Goal: Information Seeking & Learning: Learn about a topic

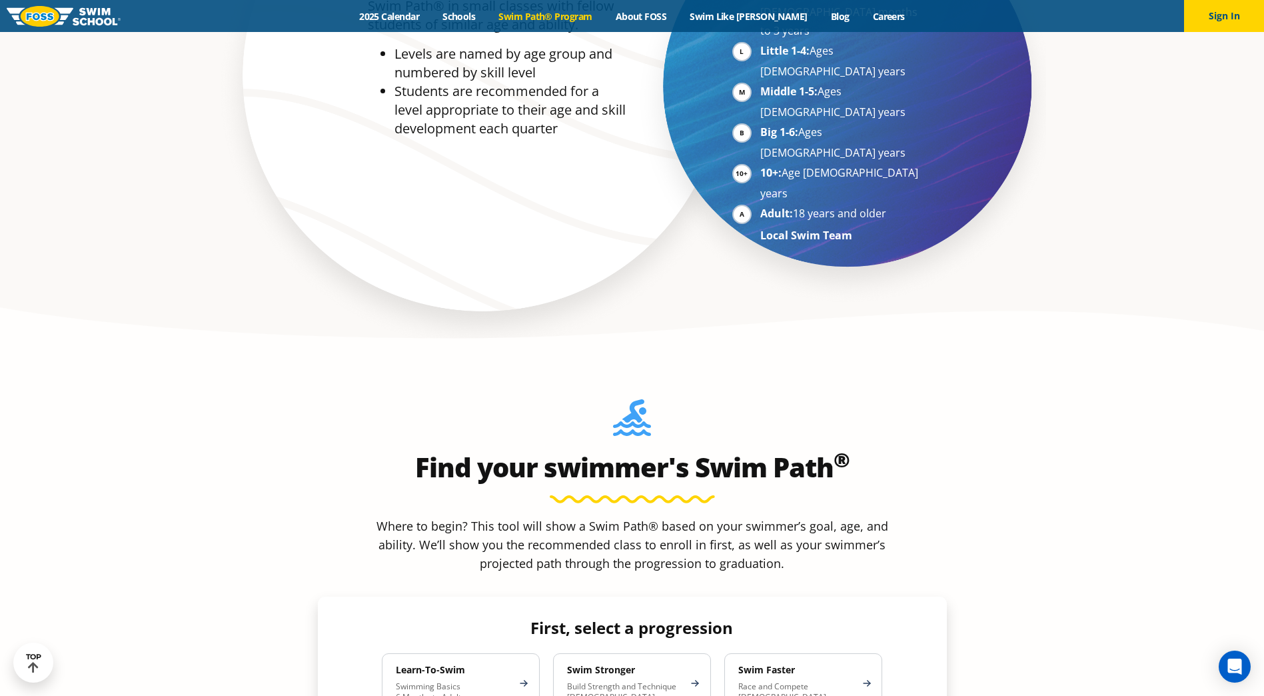
scroll to position [800, 0]
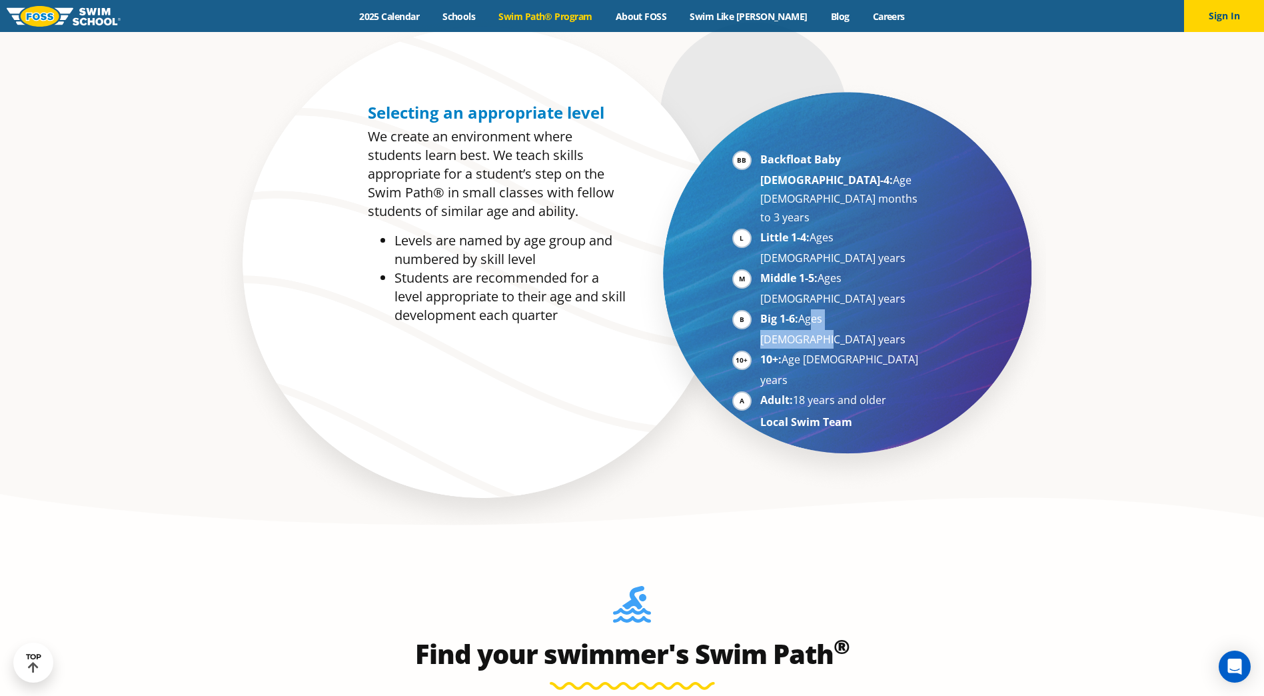
drag, startPoint x: 886, startPoint y: 244, endPoint x: 807, endPoint y: 252, distance: 79.0
click at [807, 309] on li "Big 1-6: Ages 7-10 years" at bounding box center [841, 328] width 163 height 39
drag, startPoint x: 807, startPoint y: 252, endPoint x: 786, endPoint y: 251, distance: 21.4
click at [786, 311] on strong "Big 1-6:" at bounding box center [779, 318] width 38 height 15
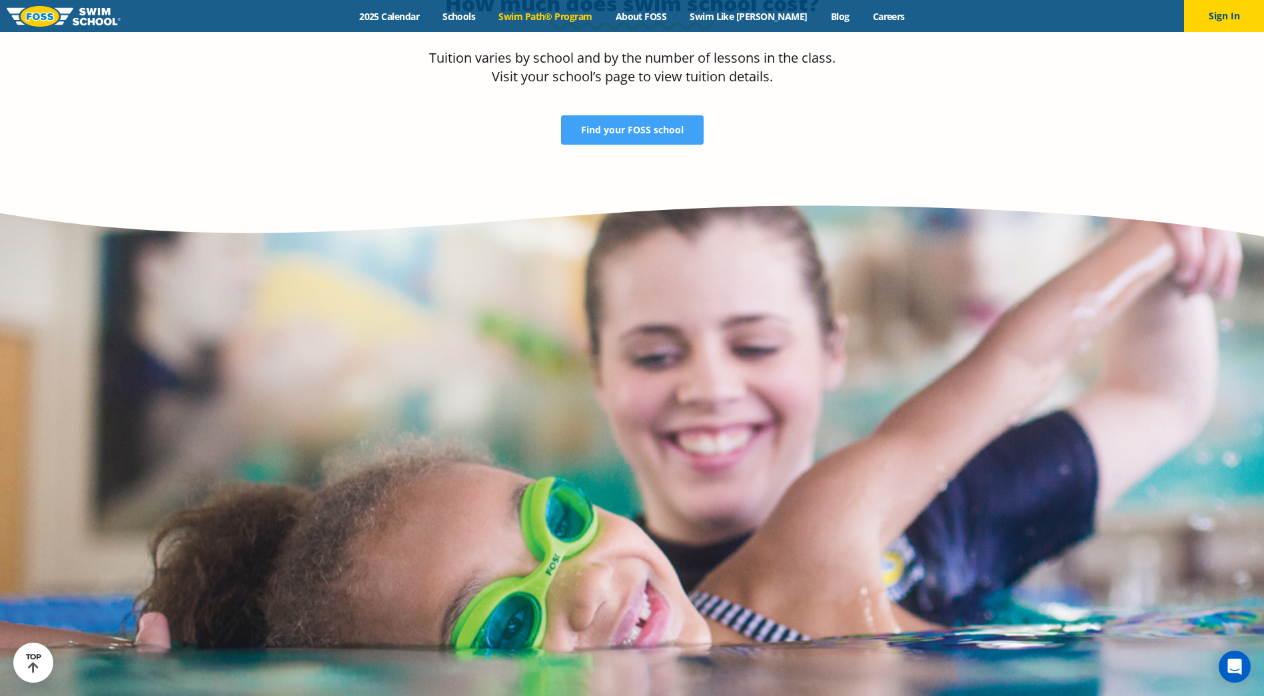
scroll to position [3199, 0]
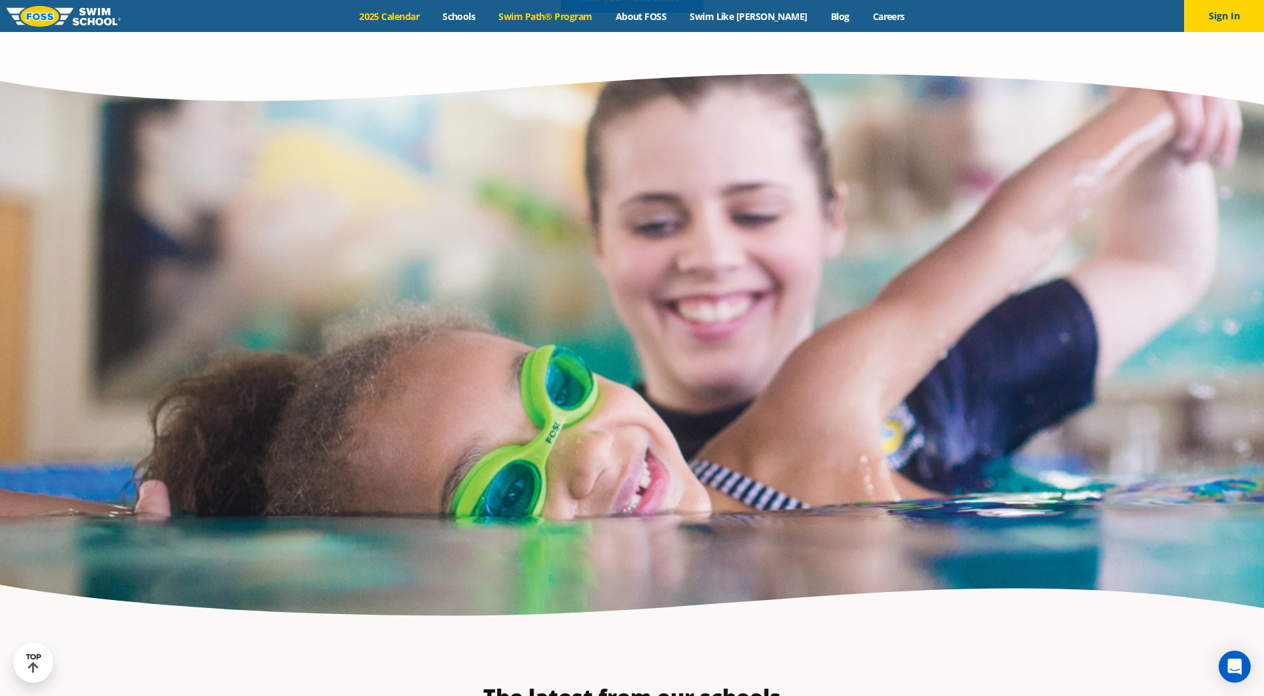
click at [431, 19] on link "2025 Calendar" at bounding box center [389, 16] width 83 height 13
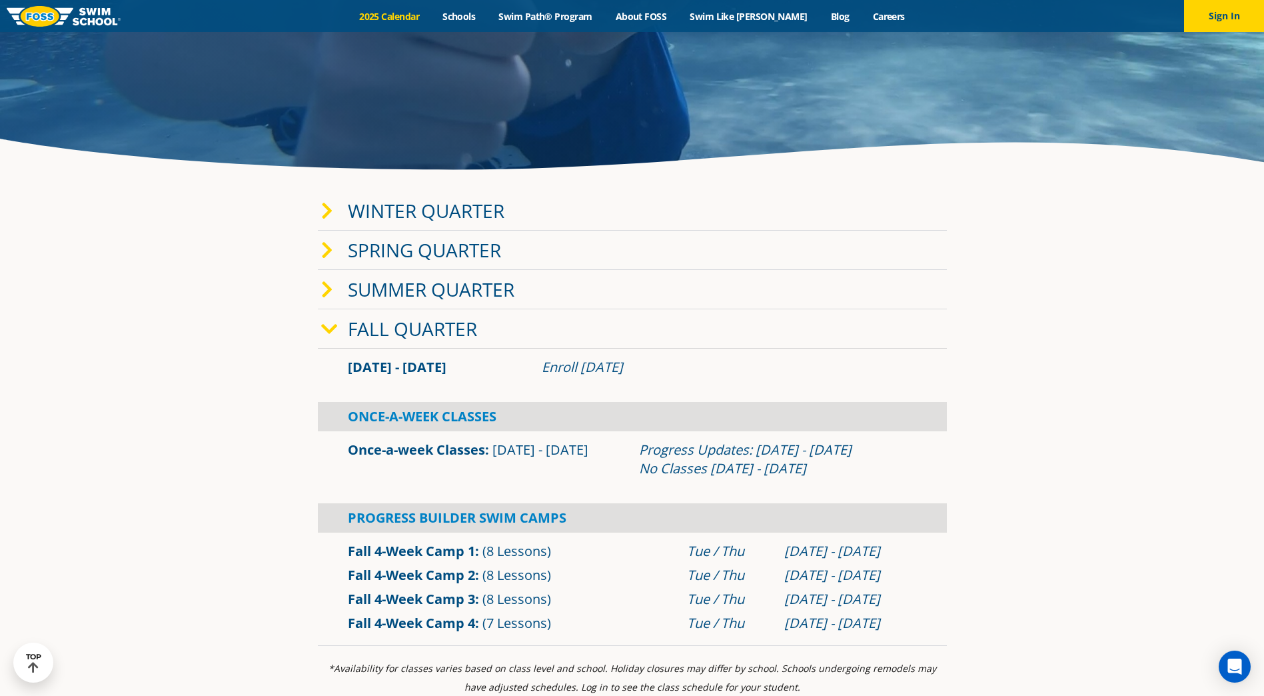
scroll to position [200, 0]
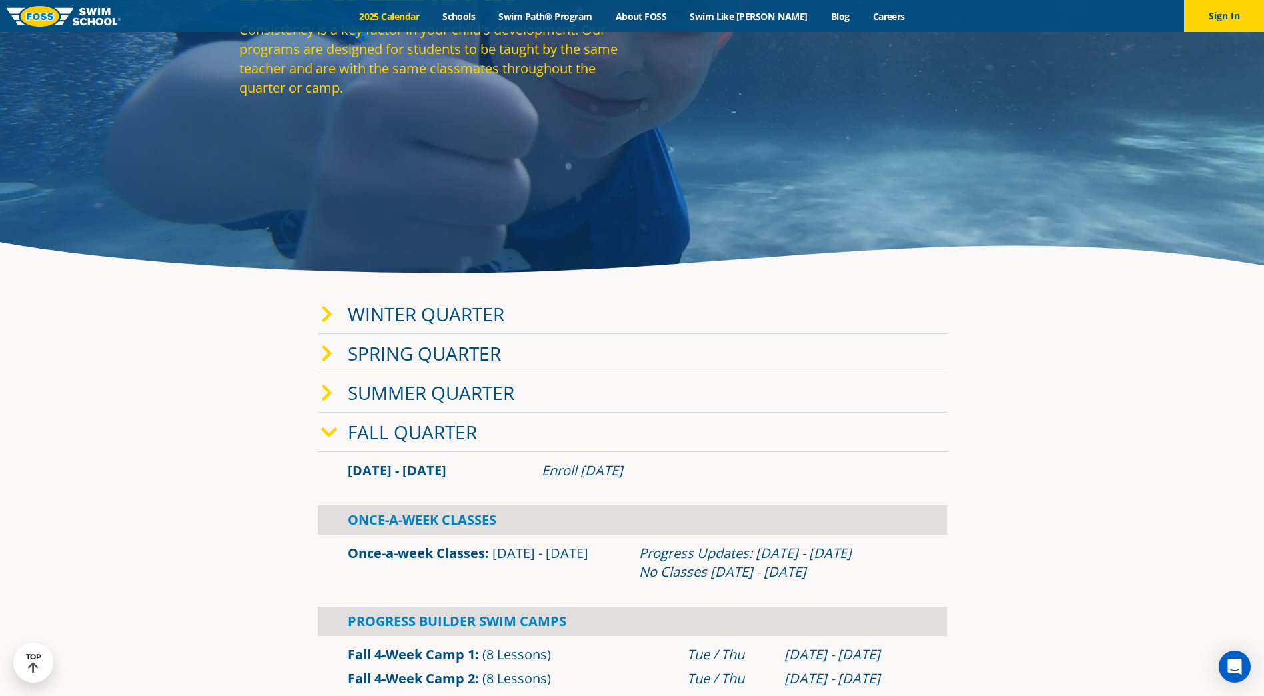
click at [337, 405] on div "Summer Quarter" at bounding box center [632, 392] width 629 height 39
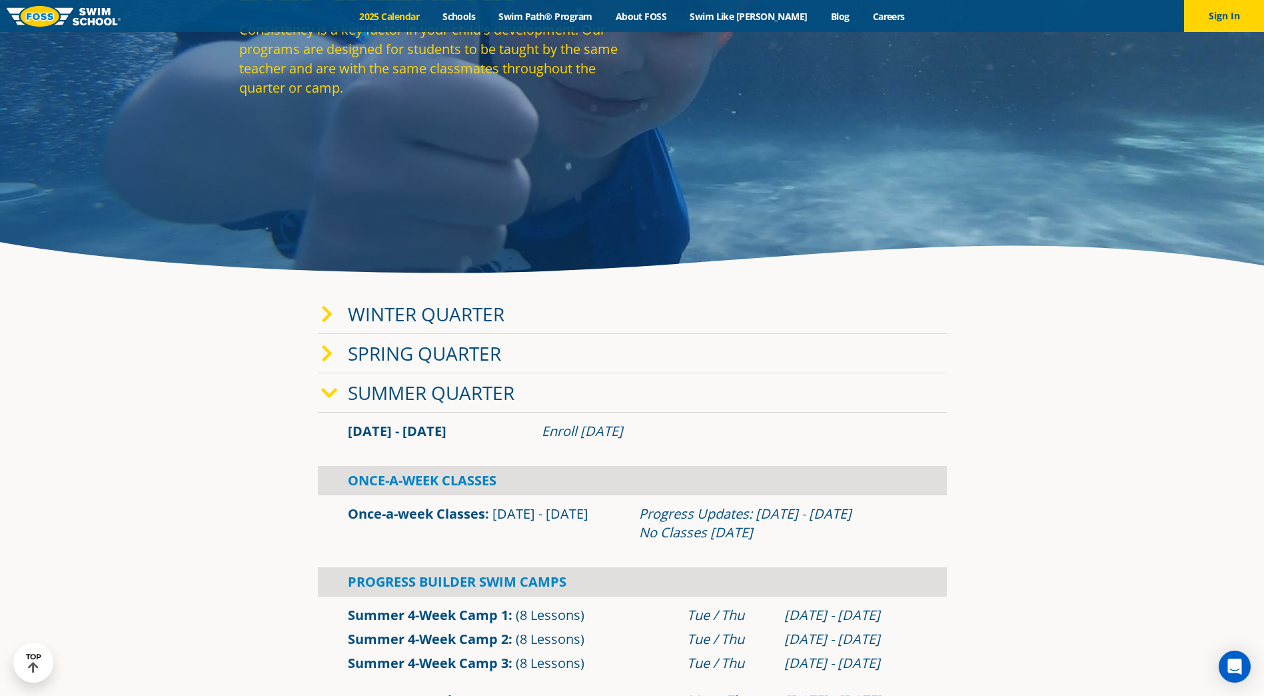
click at [335, 400] on icon at bounding box center [329, 393] width 17 height 19
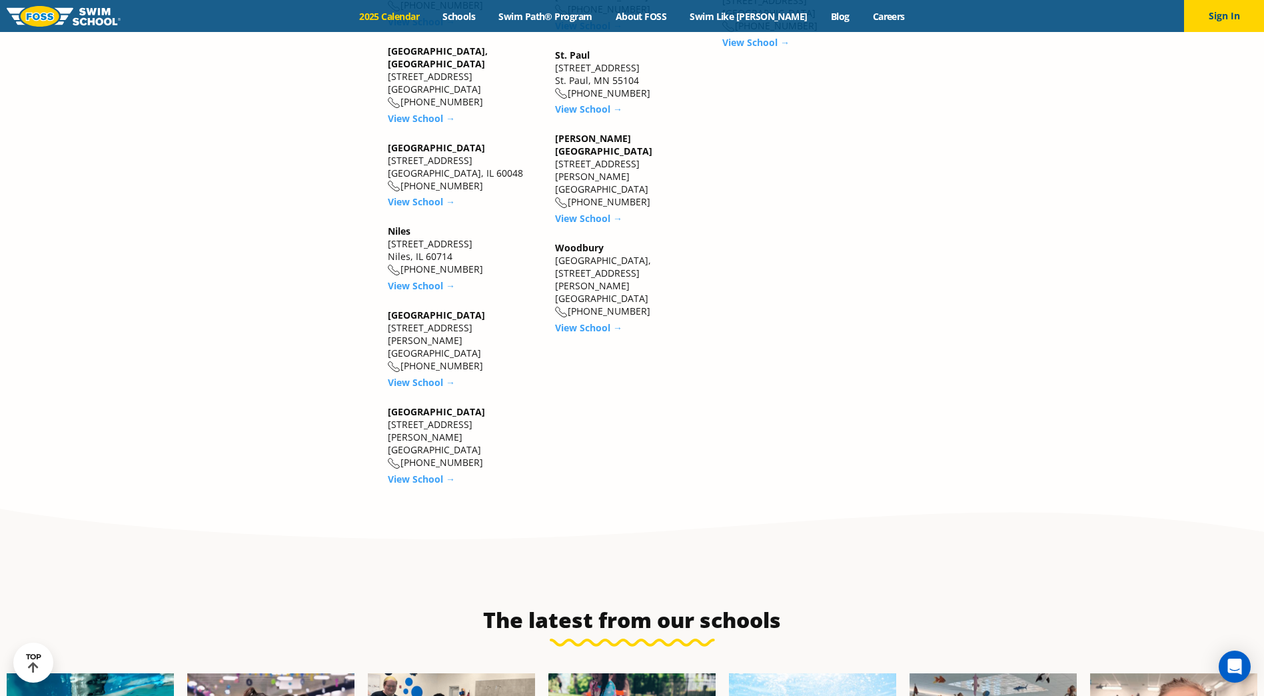
scroll to position [2399, 0]
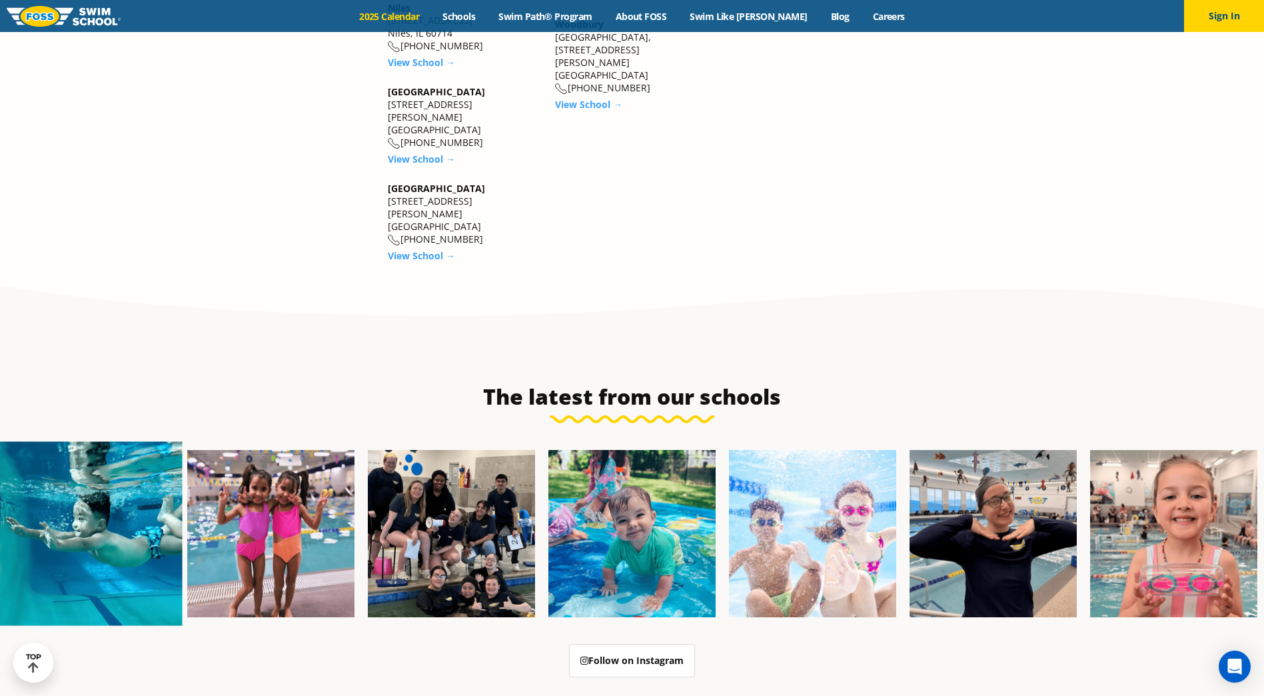
click at [61, 442] on img at bounding box center [90, 534] width 184 height 184
